Goal: Find contact information: Find contact information

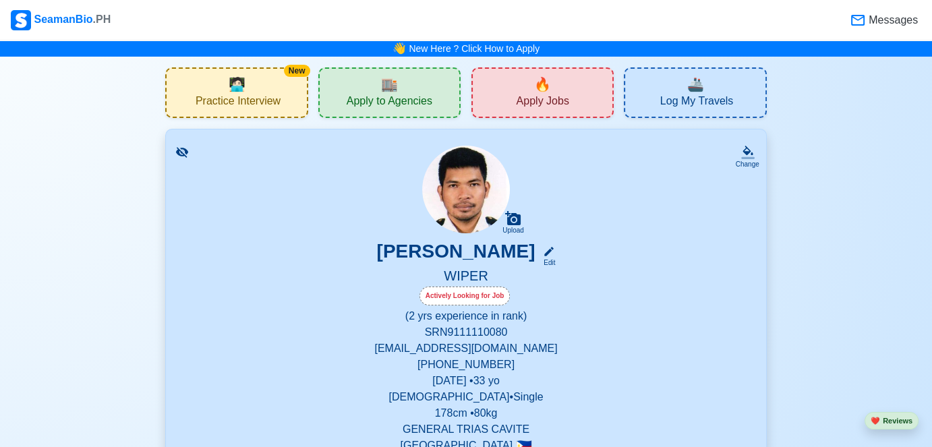
click at [582, 88] on div "🔥 Apply Jobs" at bounding box center [542, 92] width 142 height 51
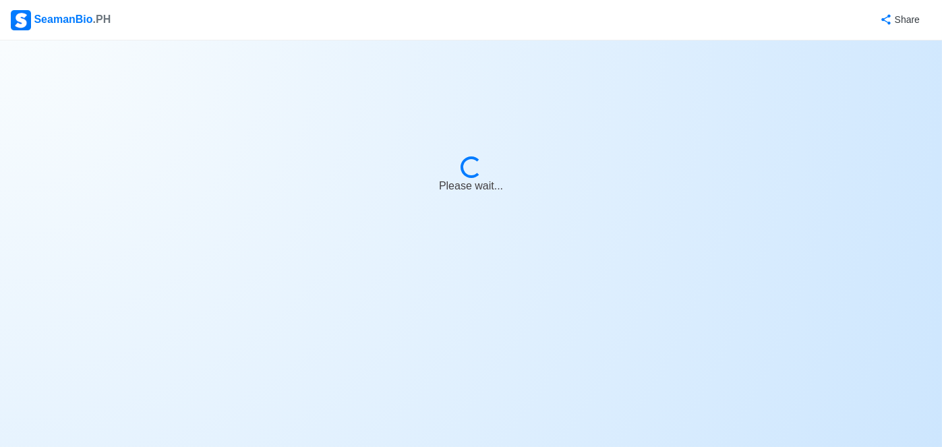
select select "Wiper"
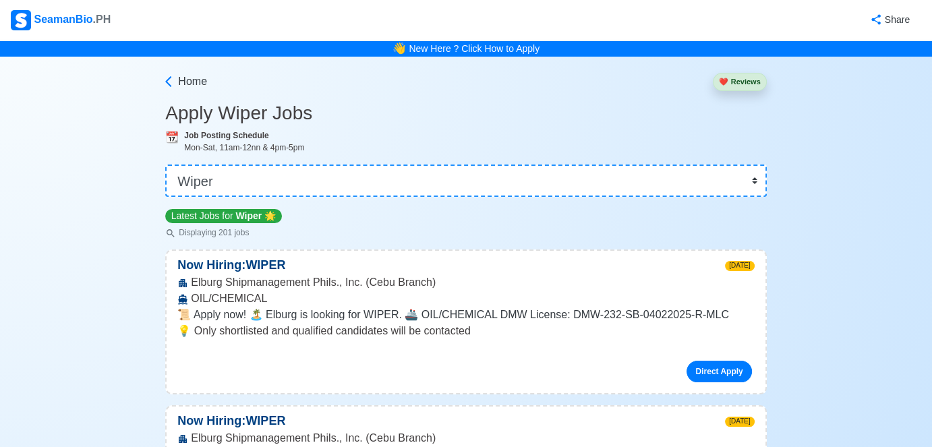
click at [69, 20] on div "SeamanBio .PH" at bounding box center [61, 20] width 100 height 20
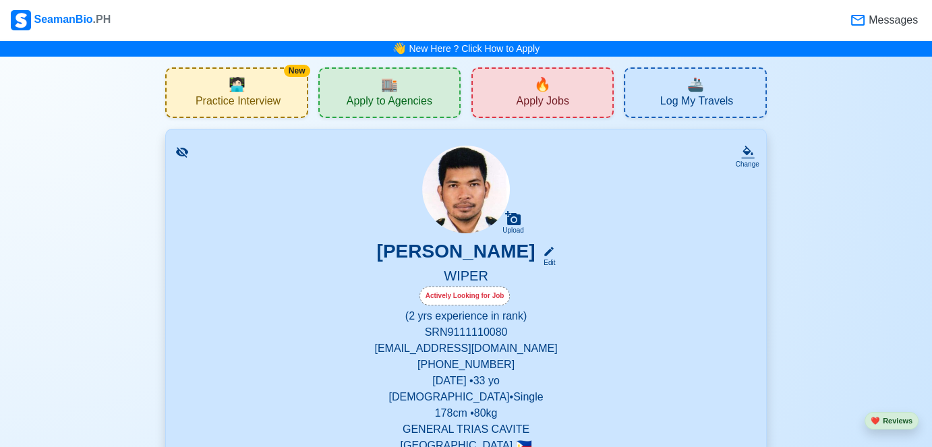
click at [433, 94] on div "🏬 Apply to Agencies" at bounding box center [389, 92] width 142 height 51
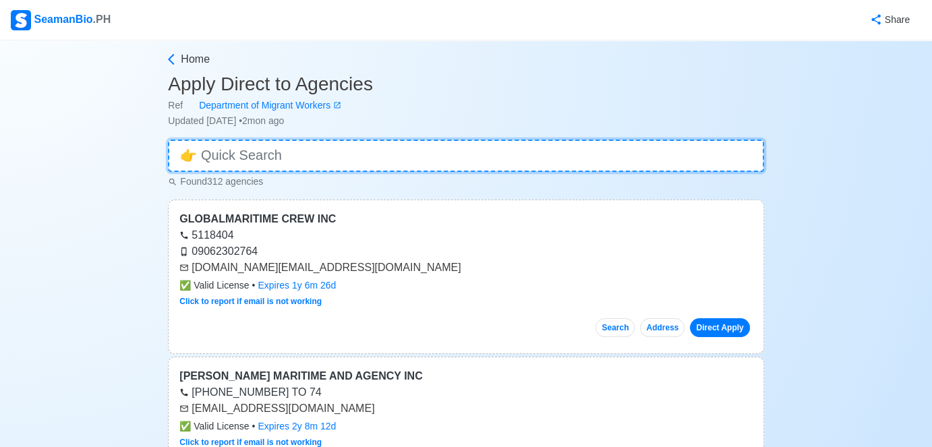
click at [315, 158] on input at bounding box center [465, 156] width 595 height 32
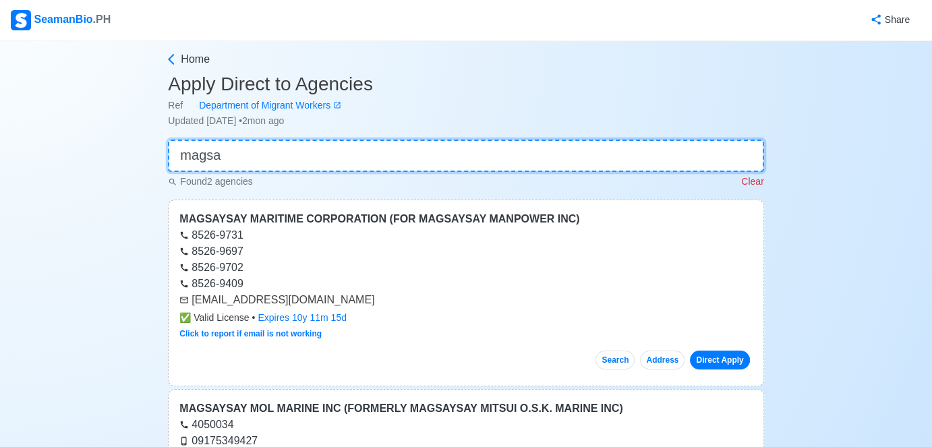
type input "magsa"
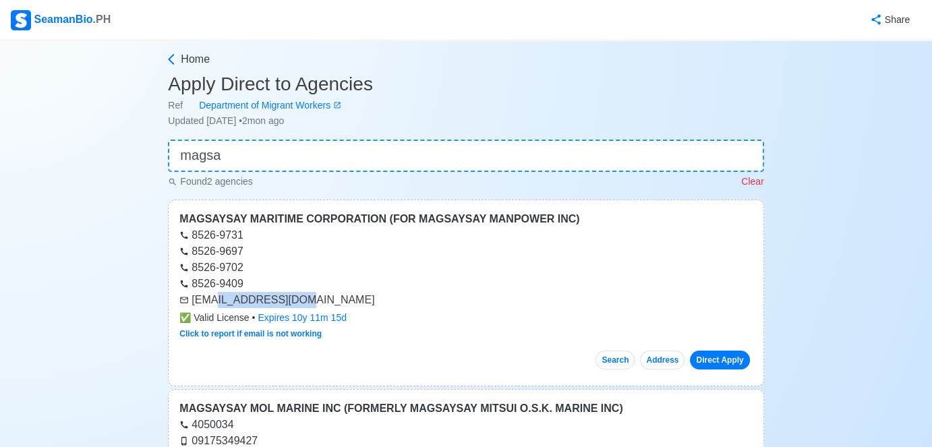
drag, startPoint x: 300, startPoint y: 301, endPoint x: 212, endPoint y: 304, distance: 88.4
click at [212, 304] on div "apply@magsaysay.com" at bounding box center [465, 300] width 572 height 16
click at [221, 301] on div "apply@magsaysay.com" at bounding box center [465, 300] width 572 height 16
drag, startPoint x: 191, startPoint y: 300, endPoint x: 300, endPoint y: 301, distance: 108.5
click at [300, 301] on div "apply@magsaysay.com" at bounding box center [465, 300] width 572 height 16
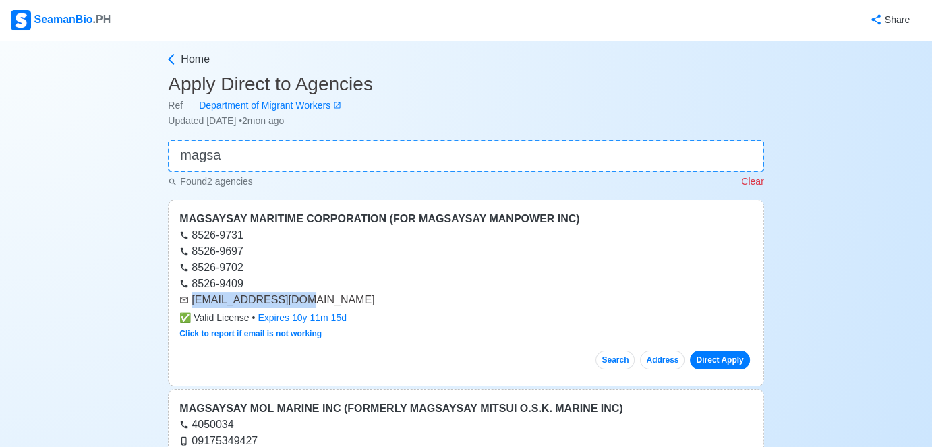
copy div "apply@magsaysay.com"
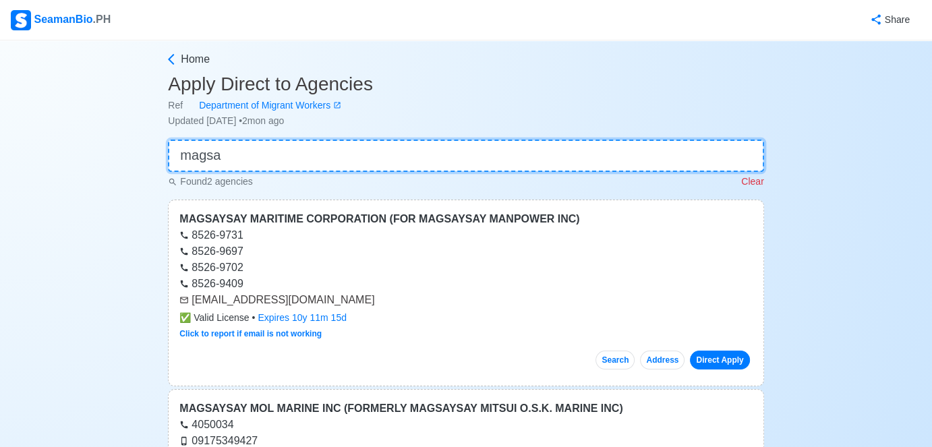
drag, startPoint x: 243, startPoint y: 158, endPoint x: 142, endPoint y: 160, distance: 101.8
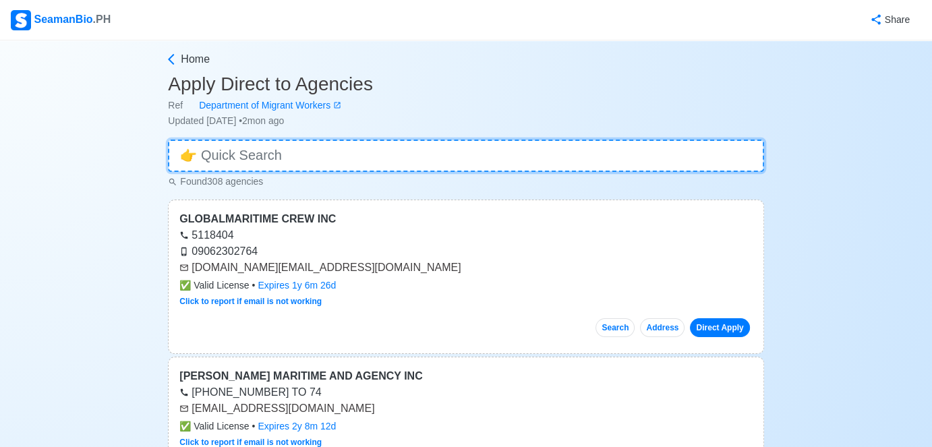
click at [255, 161] on input at bounding box center [465, 156] width 595 height 32
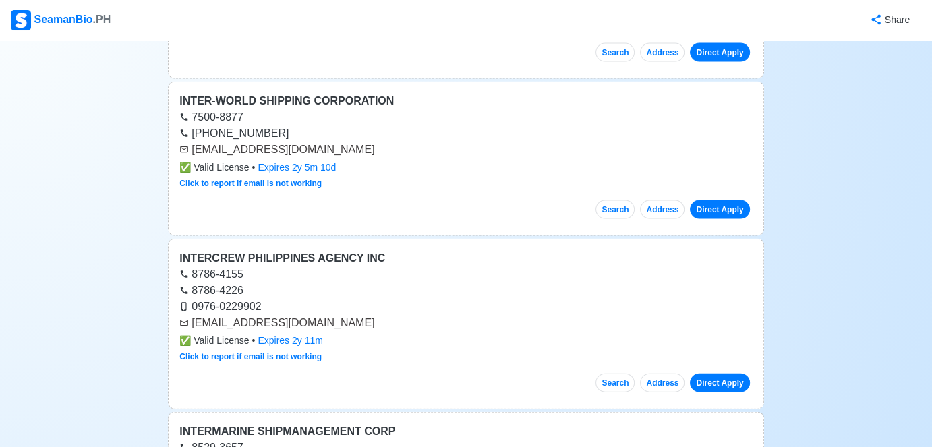
scroll to position [2899, 0]
